Goal: Information Seeking & Learning: Learn about a topic

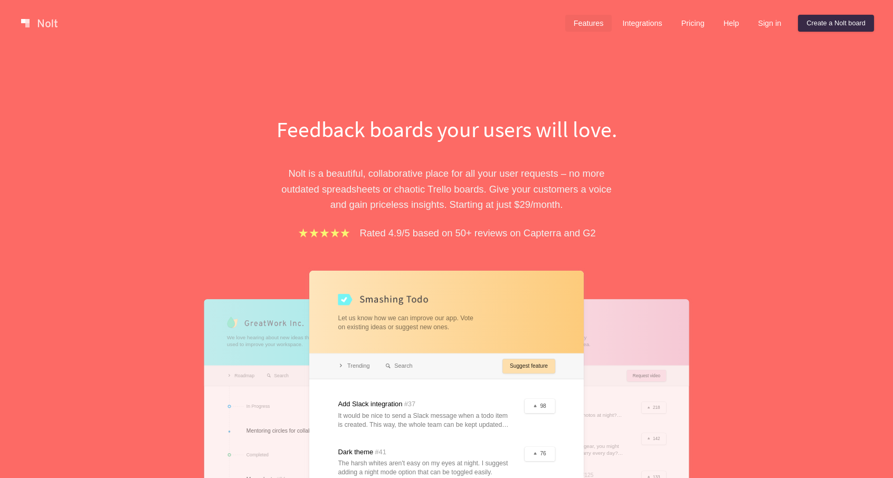
click at [584, 26] on link "Features" at bounding box center [588, 23] width 47 height 17
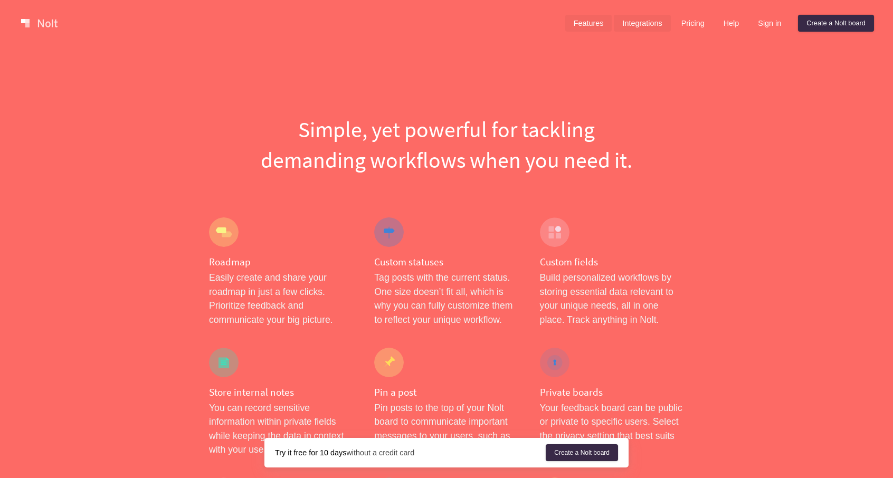
click at [632, 24] on link "Integrations" at bounding box center [642, 23] width 56 height 17
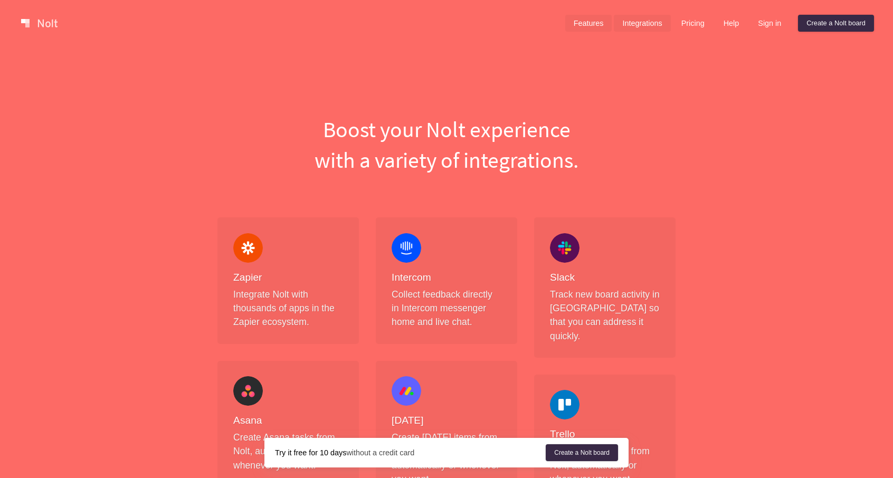
click at [594, 25] on link "Features" at bounding box center [588, 23] width 47 height 17
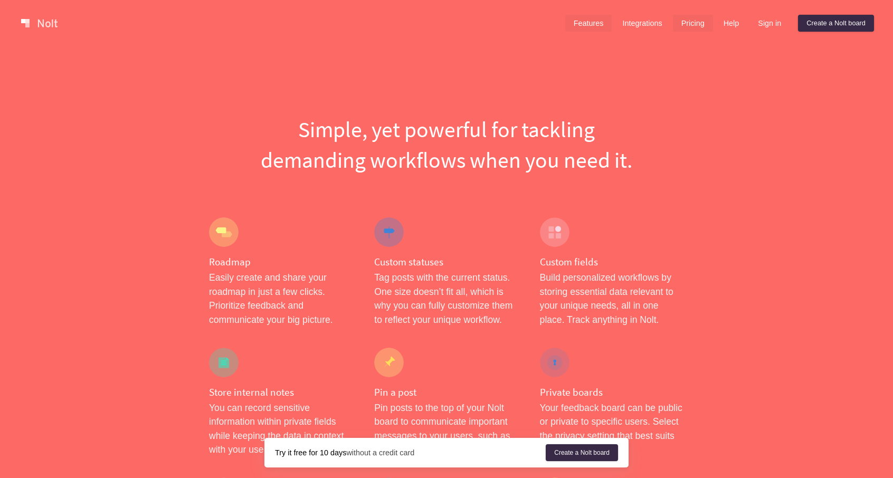
click at [694, 22] on link "Pricing" at bounding box center [693, 23] width 40 height 17
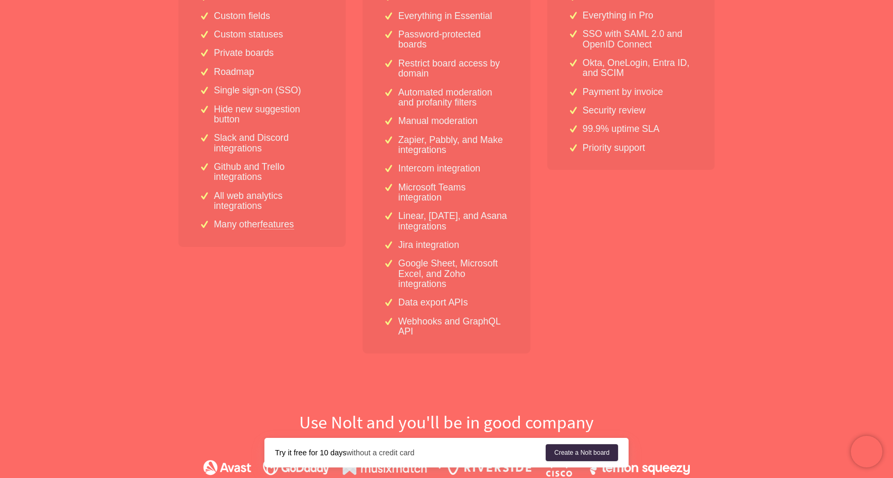
scroll to position [106, 0]
